Goal: Task Accomplishment & Management: Use online tool/utility

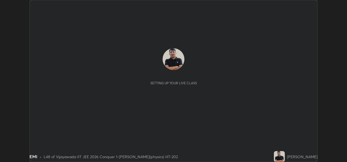
scroll to position [162, 347]
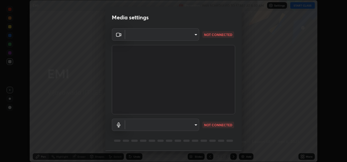
click at [194, 124] on body "Erase all EMI Recording WAS SCHEDULED TO START AT 8:30 AM Settings START CLASS …" at bounding box center [173, 81] width 347 height 162
click at [191, 125] on li at bounding box center [162, 124] width 74 height 3
click at [148, 32] on body "Erase all EMI Recording WAS SCHEDULED TO START AT 8:30 AM Settings START CLASS …" at bounding box center [173, 81] width 347 height 162
click at [144, 35] on li at bounding box center [162, 34] width 74 height 3
click at [196, 34] on body "Erase all EMI Recording WAS SCHEDULED TO START AT 8:30 AM Settings START CLASS …" at bounding box center [173, 81] width 347 height 162
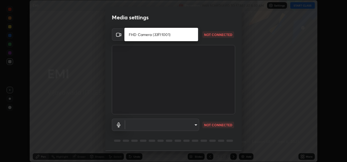
click at [187, 33] on li "FHD Camera (33f1:1001)" at bounding box center [162, 34] width 74 height 9
type input "dc55b68bfd829674ebfeb5c237e223e4a7d4edaacf8705e6a6ddaa13a30dcee3"
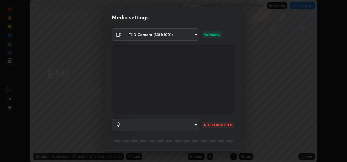
click at [195, 124] on body "Erase all EMI Recording WAS SCHEDULED TO START AT 8:30 AM Settings START CLASS …" at bounding box center [173, 81] width 347 height 162
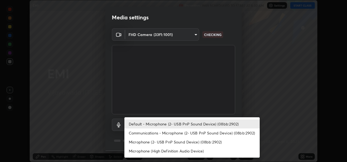
click at [238, 107] on div at bounding box center [173, 81] width 347 height 162
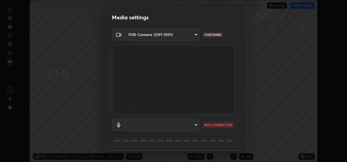
click at [195, 124] on body "Erase all EMI Recording WAS SCHEDULED TO START AT 8:30 AM Settings START CLASS …" at bounding box center [173, 81] width 347 height 162
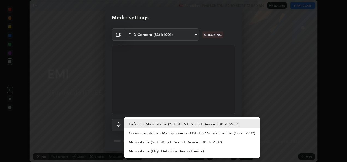
click at [202, 131] on li "Communications - Microphone (2- USB PnP Sound Device) (08bb:2902)" at bounding box center [193, 133] width 136 height 9
type input "communications"
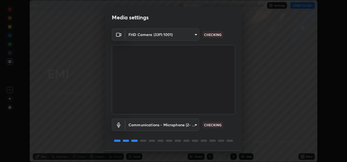
scroll to position [17, 0]
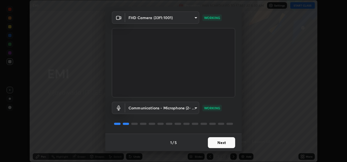
click at [221, 140] on button "Next" at bounding box center [221, 142] width 27 height 11
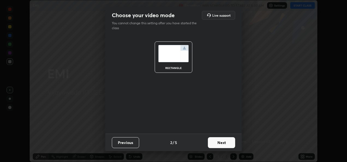
click at [226, 141] on button "Next" at bounding box center [221, 142] width 27 height 11
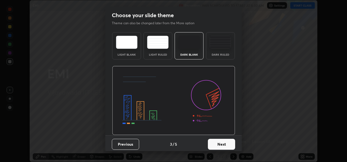
click at [227, 143] on button "Next" at bounding box center [221, 144] width 27 height 11
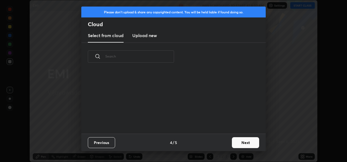
scroll to position [63, 175]
click at [249, 140] on button "Next" at bounding box center [245, 142] width 27 height 11
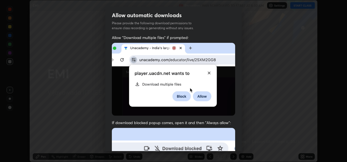
scroll to position [128, 0]
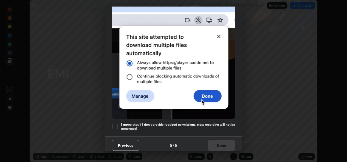
click at [114, 125] on div at bounding box center [115, 126] width 7 height 7
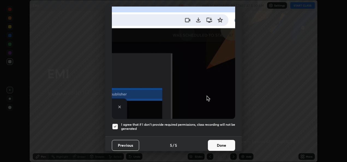
click at [228, 143] on button "Done" at bounding box center [221, 145] width 27 height 11
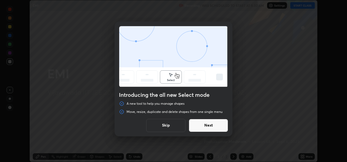
click at [166, 127] on button "Skip" at bounding box center [165, 125] width 39 height 13
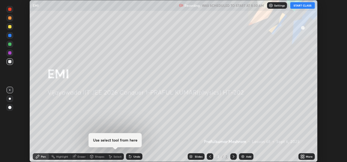
click at [247, 156] on div "Add" at bounding box center [248, 156] width 5 height 3
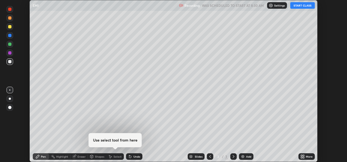
click at [304, 4] on button "START CLASS" at bounding box center [303, 5] width 25 height 7
